Goal: Find specific page/section: Find specific page/section

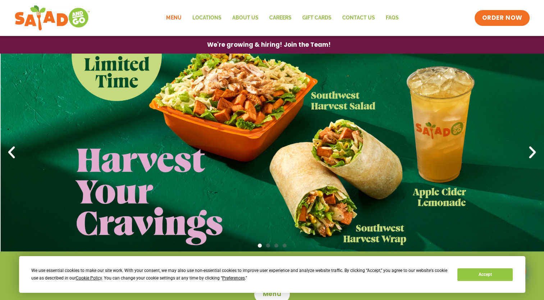
click at [172, 18] on link "Menu" at bounding box center [174, 18] width 26 height 17
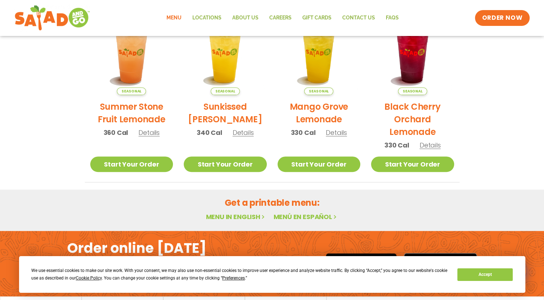
scroll to position [412, 0]
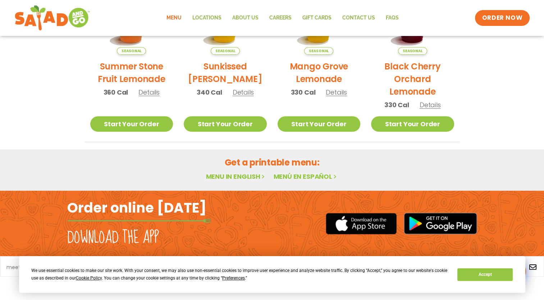
click at [233, 174] on link "Menu in English" at bounding box center [235, 176] width 60 height 9
click at [231, 177] on link "Menu in English" at bounding box center [235, 176] width 60 height 9
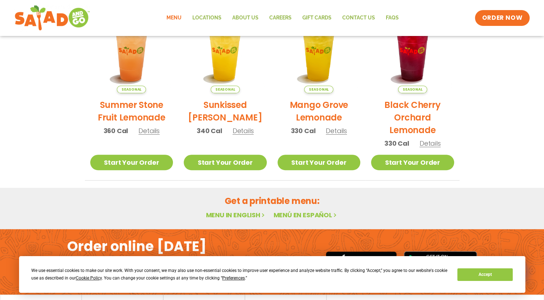
scroll to position [412, 0]
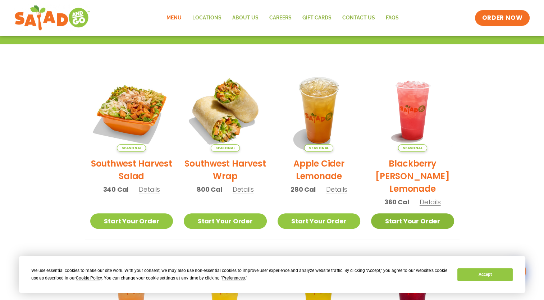
scroll to position [17, 0]
